Goal: Task Accomplishment & Management: Manage account settings

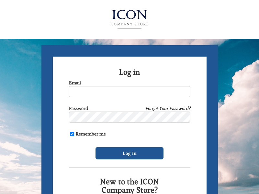
click at [129, 18] on img at bounding box center [129, 19] width 70 height 26
